Goal: Check status: Check status

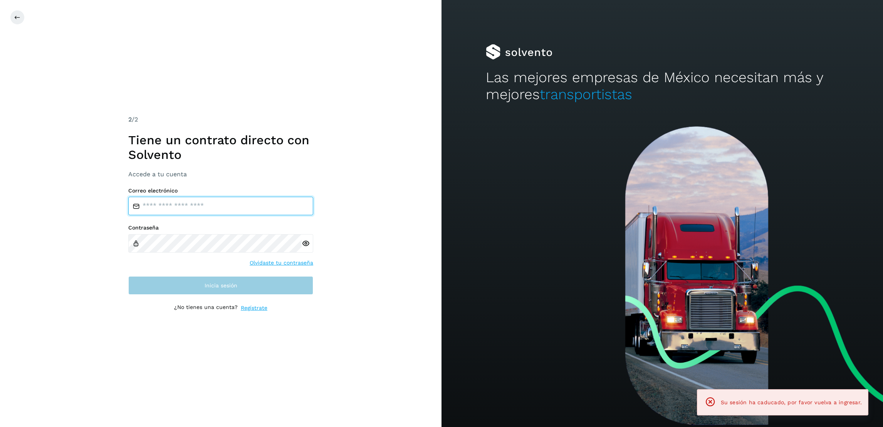
type input "**********"
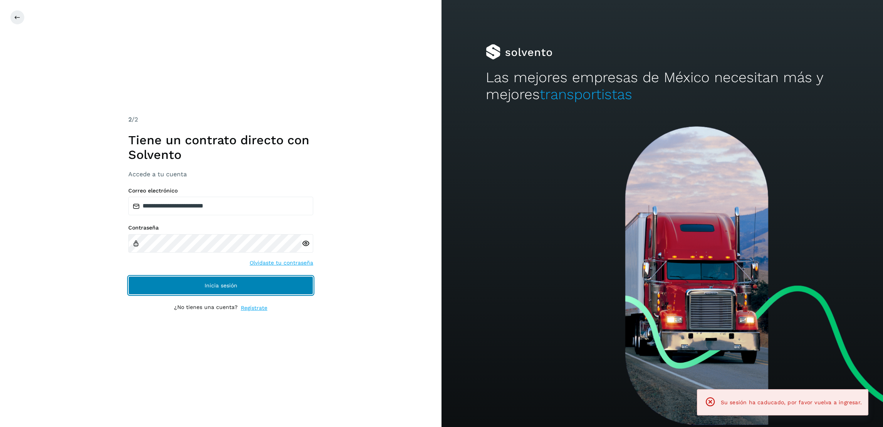
click at [266, 292] on button "Inicia sesión" at bounding box center [220, 285] width 185 height 18
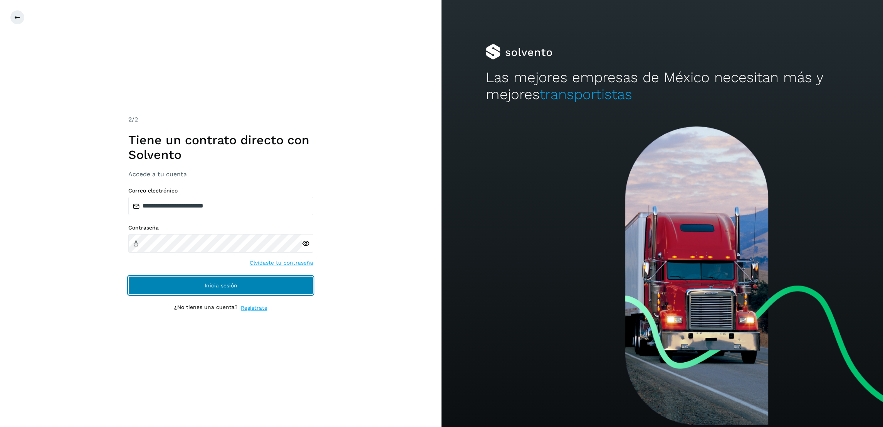
click at [242, 284] on button "Inicia sesión" at bounding box center [220, 285] width 185 height 18
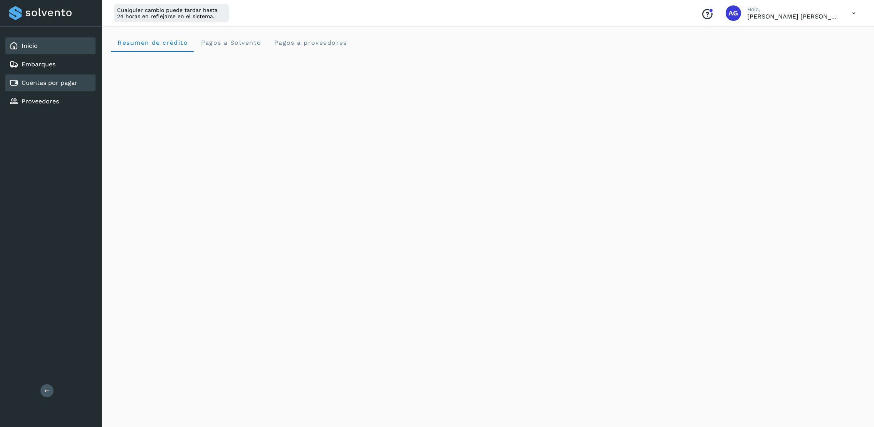
click at [45, 79] on link "Cuentas por pagar" at bounding box center [50, 82] width 56 height 7
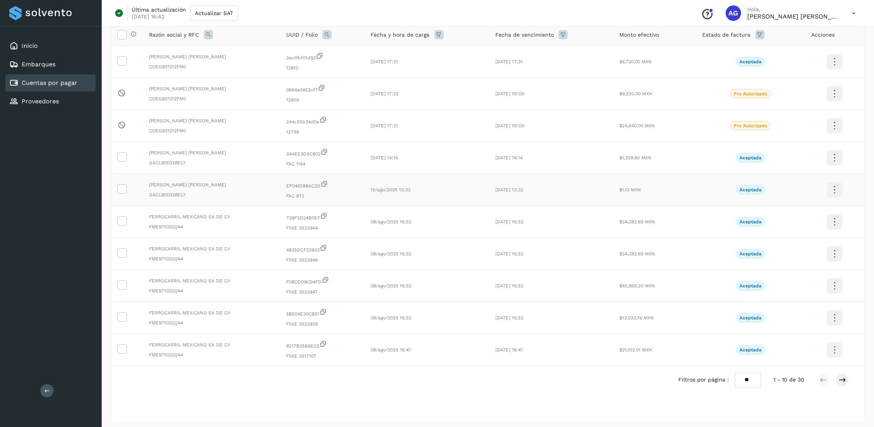
scroll to position [67, 0]
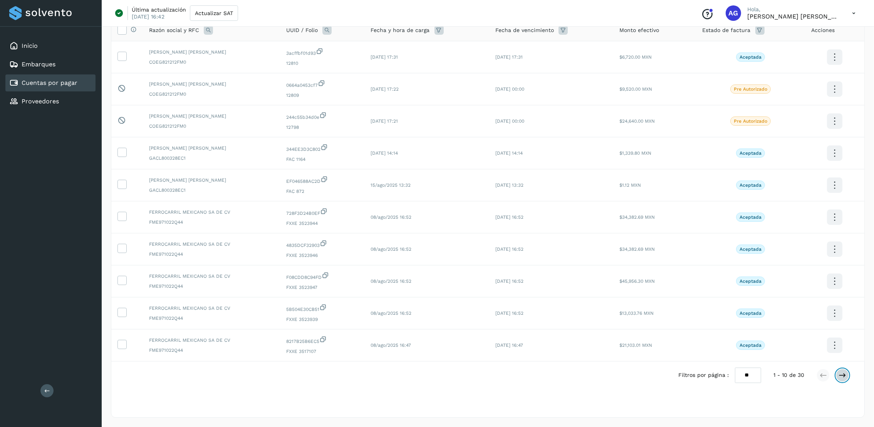
click at [843, 371] on icon at bounding box center [843, 375] width 8 height 8
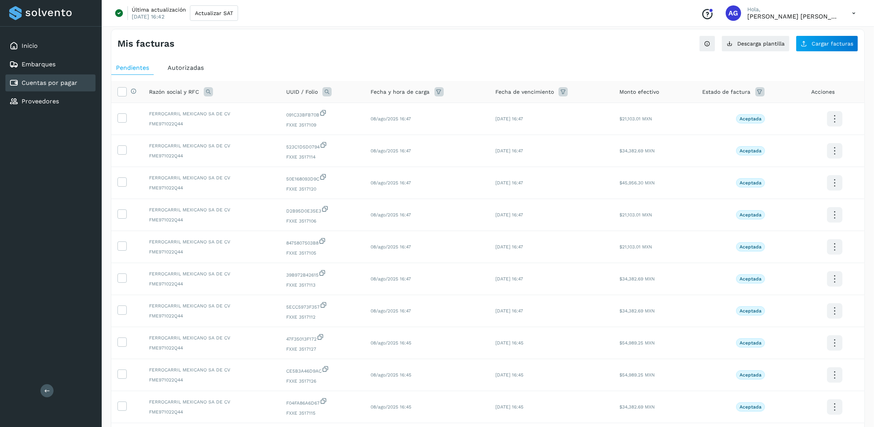
scroll to position [0, 0]
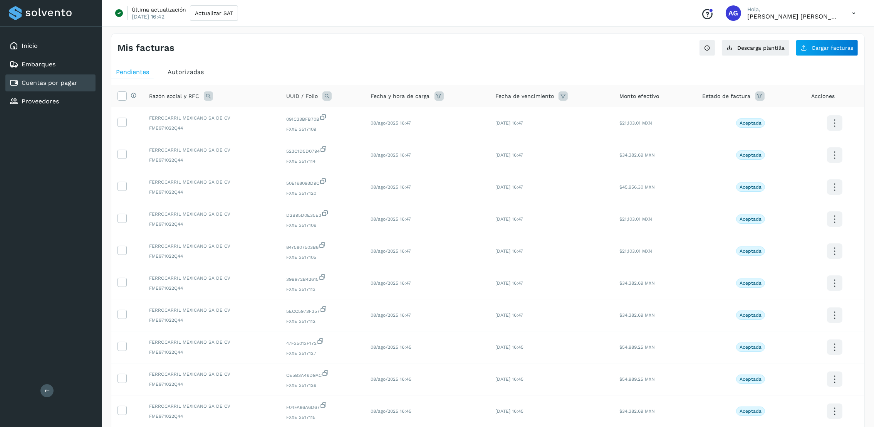
click at [182, 74] on span "Autorizadas" at bounding box center [186, 71] width 36 height 7
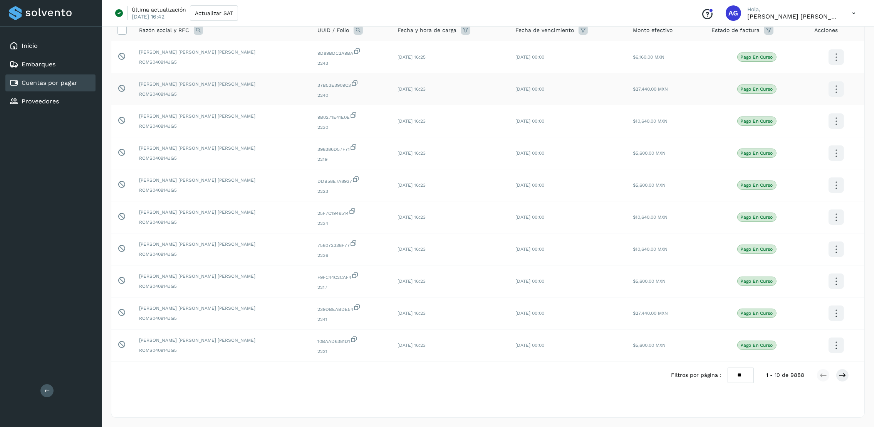
scroll to position [67, 0]
click at [841, 372] on icon at bounding box center [843, 375] width 8 height 8
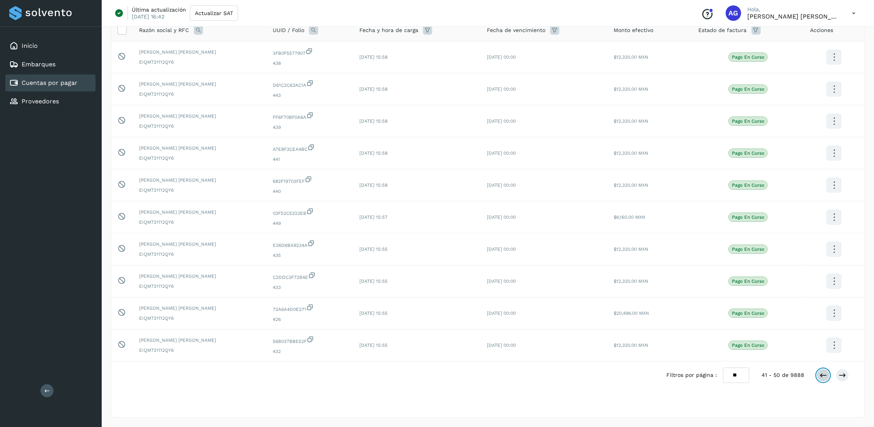
click at [822, 371] on icon at bounding box center [824, 375] width 8 height 8
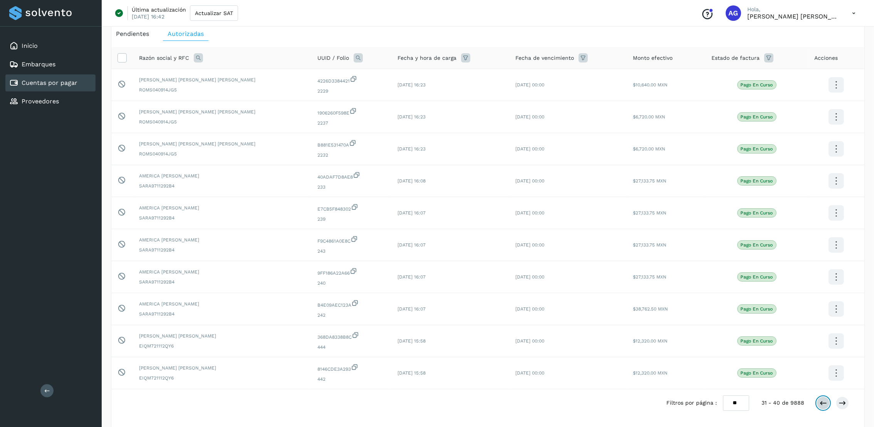
scroll to position [58, 0]
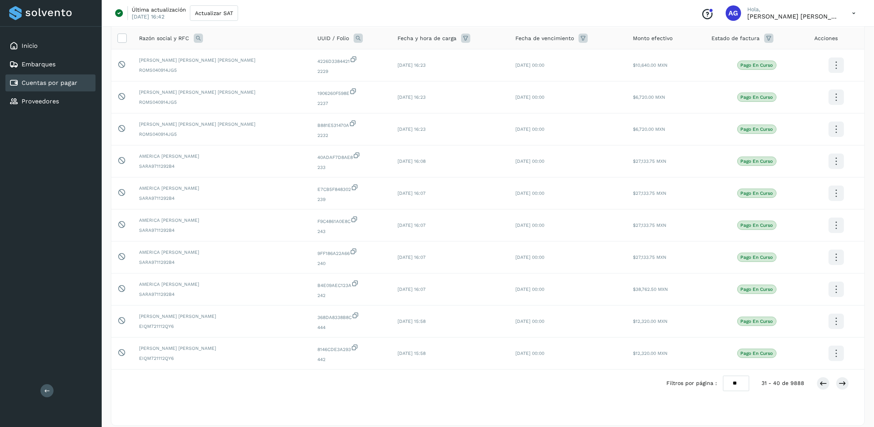
click at [817, 388] on div at bounding box center [833, 382] width 32 height 13
click at [822, 384] on icon at bounding box center [824, 383] width 8 height 8
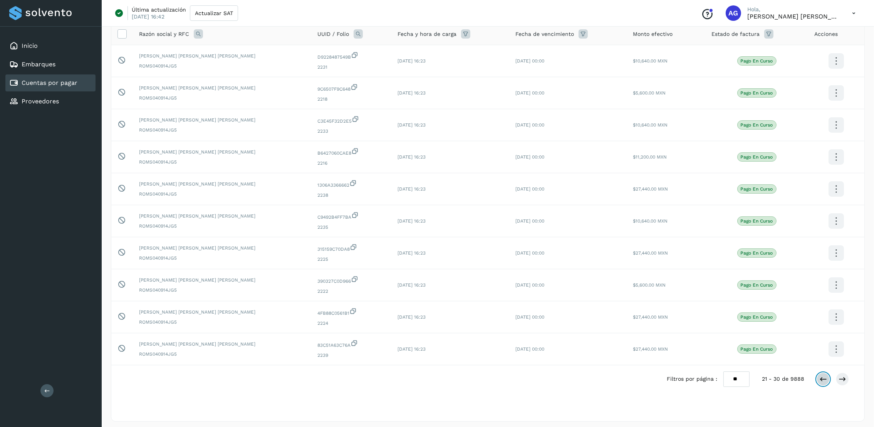
scroll to position [67, 0]
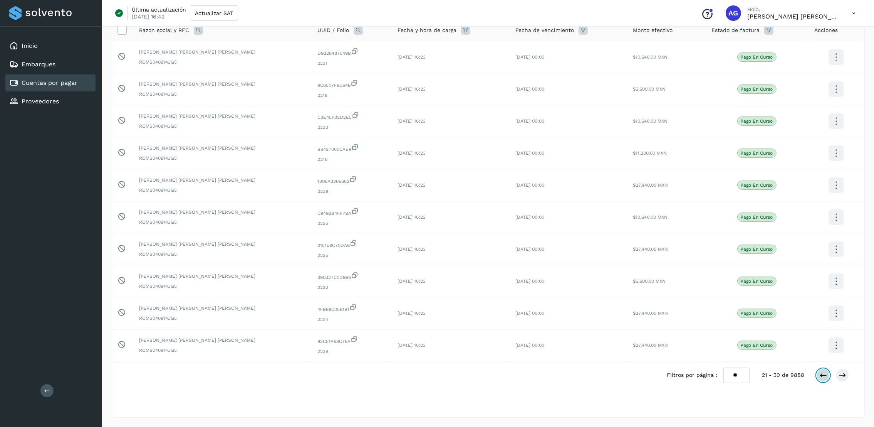
click at [823, 380] on button at bounding box center [823, 374] width 13 height 13
click at [824, 376] on icon at bounding box center [824, 375] width 8 height 8
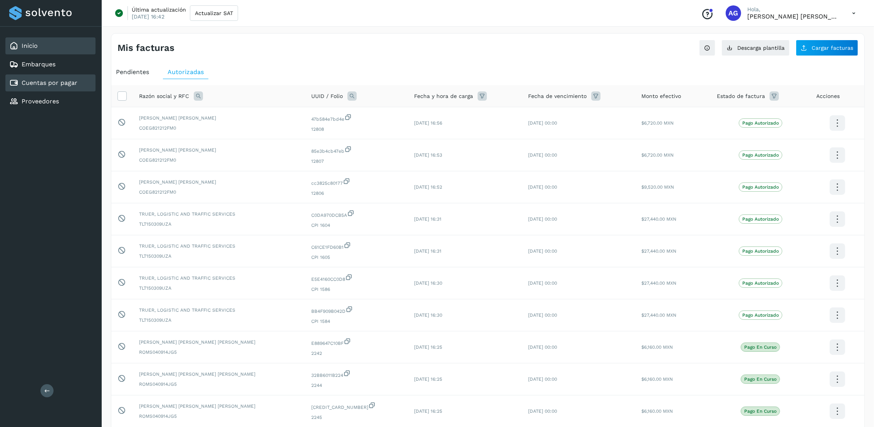
click at [48, 49] on div "Inicio" at bounding box center [50, 45] width 90 height 17
